Goal: Find specific page/section: Find specific page/section

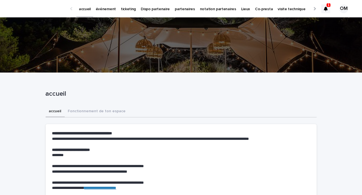
click at [105, 10] on p "événement" at bounding box center [106, 6] width 20 height 12
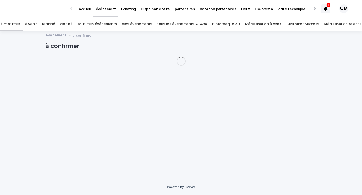
click at [186, 24] on link "tous les événements ATAWA" at bounding box center [182, 24] width 50 height 13
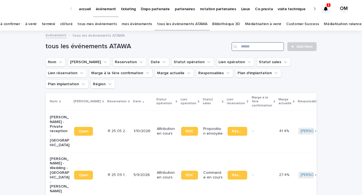
click at [248, 45] on input "Search" at bounding box center [257, 46] width 53 height 9
type input "*******"
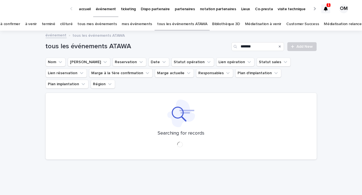
drag, startPoint x: 257, startPoint y: 75, endPoint x: 257, endPoint y: 85, distance: 9.4
click at [257, 85] on div "tous les événements ATAWA ******* Add New Nom Lien Stacker Reservation Date Sta…" at bounding box center [181, 97] width 271 height 133
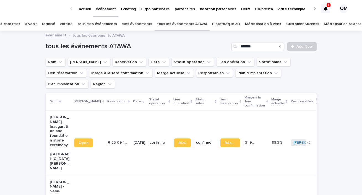
click at [132, 132] on td "[DATE]" at bounding box center [139, 143] width 16 height 65
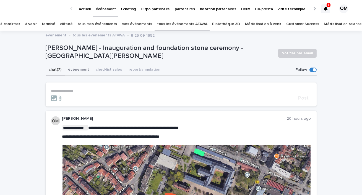
click at [71, 67] on button "événement" at bounding box center [79, 70] width 28 height 12
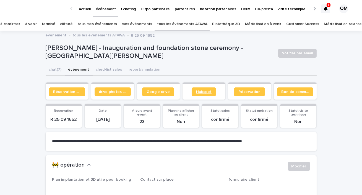
click at [194, 93] on link "Hubspot" at bounding box center [204, 92] width 24 height 9
click at [156, 92] on span "Google drive" at bounding box center [158, 92] width 23 height 4
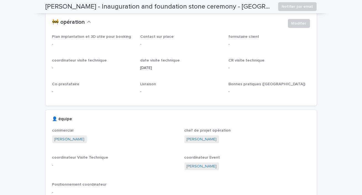
scroll to position [146, 0]
